Goal: Check status: Check status

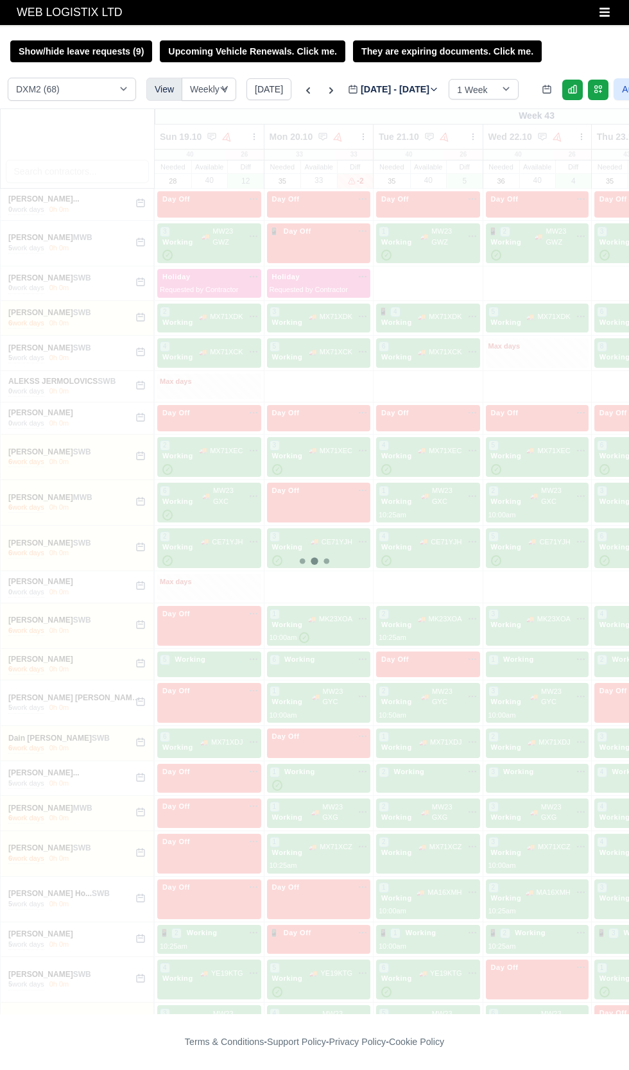
select select "1"
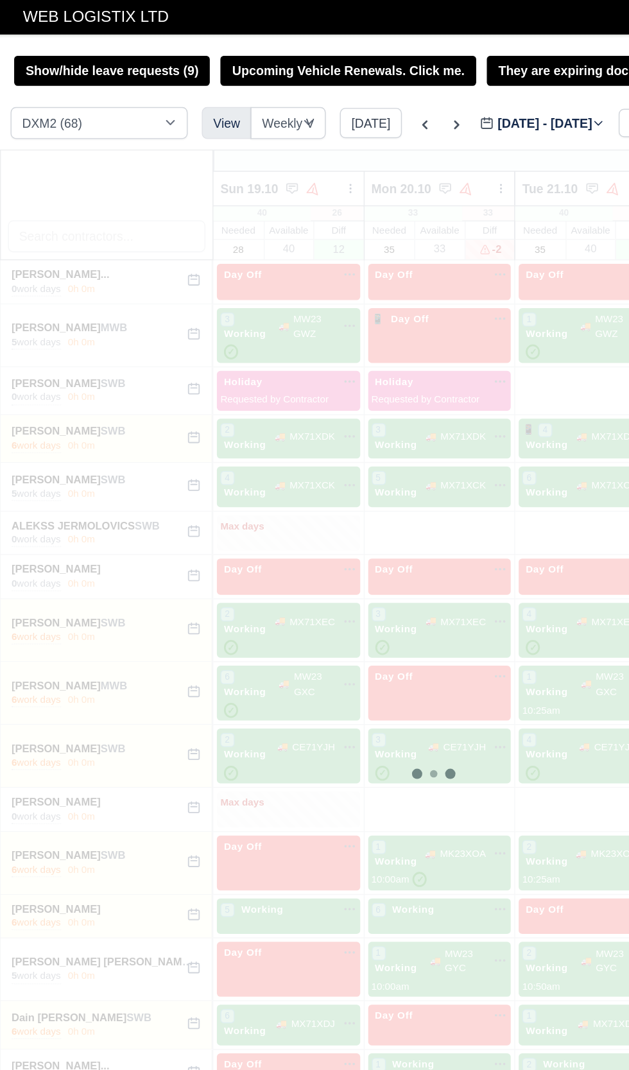
type input "[DATE]"
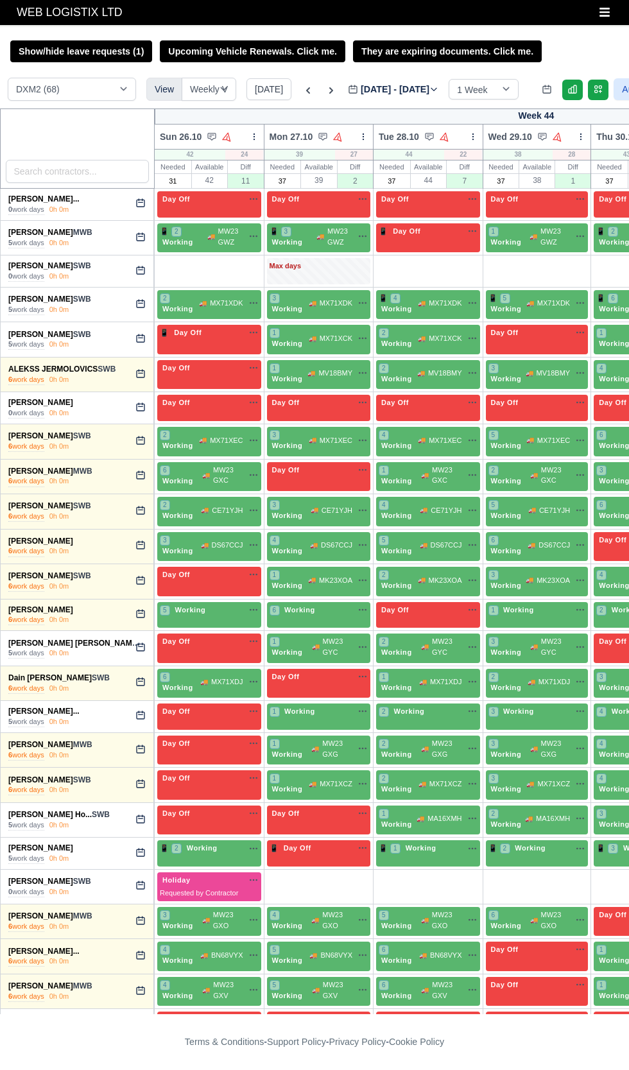
select select "1"
